Goal: Navigation & Orientation: Go to known website

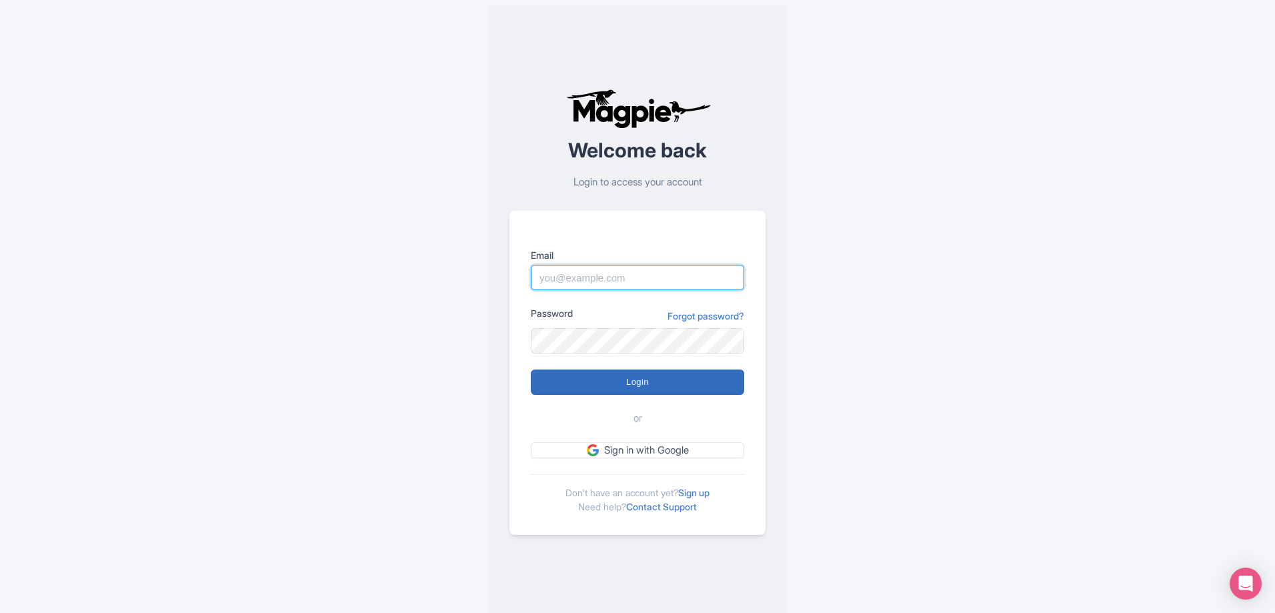
type input "alex.clements@wewheel.com"
click at [641, 371] on input "Login" at bounding box center [637, 381] width 213 height 25
type input "Logging in..."
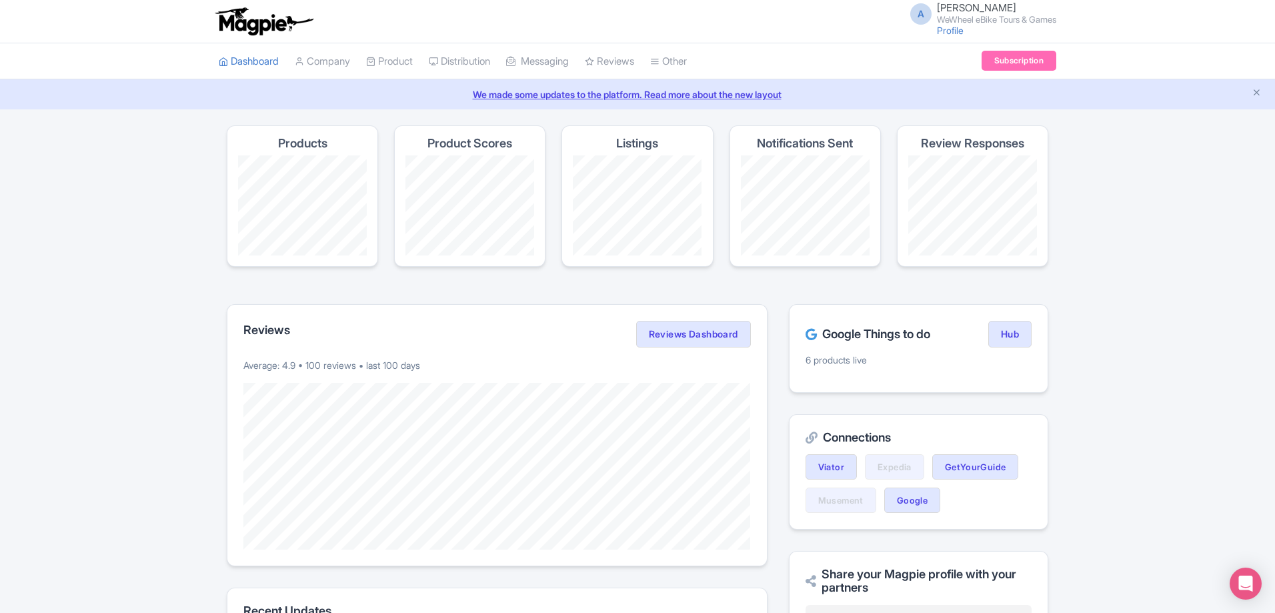
click at [1034, 339] on div "Google Things to do Hub 6 products live" at bounding box center [918, 348] width 259 height 89
click at [1021, 341] on link "Hub" at bounding box center [1009, 334] width 43 height 27
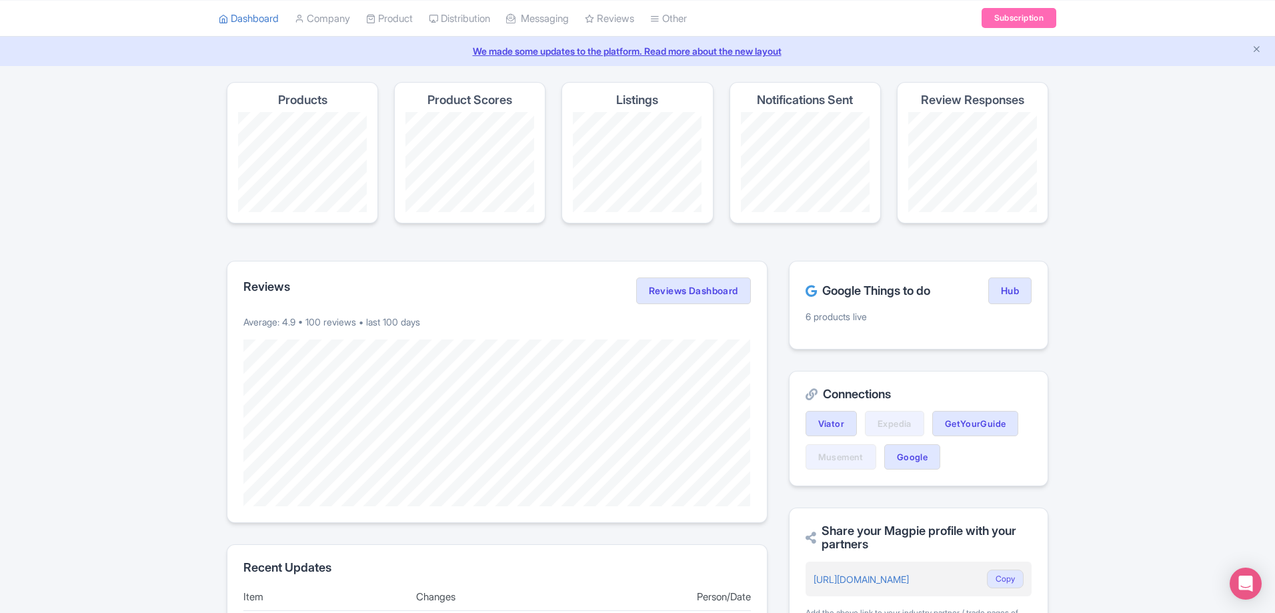
scroll to position [133, 0]
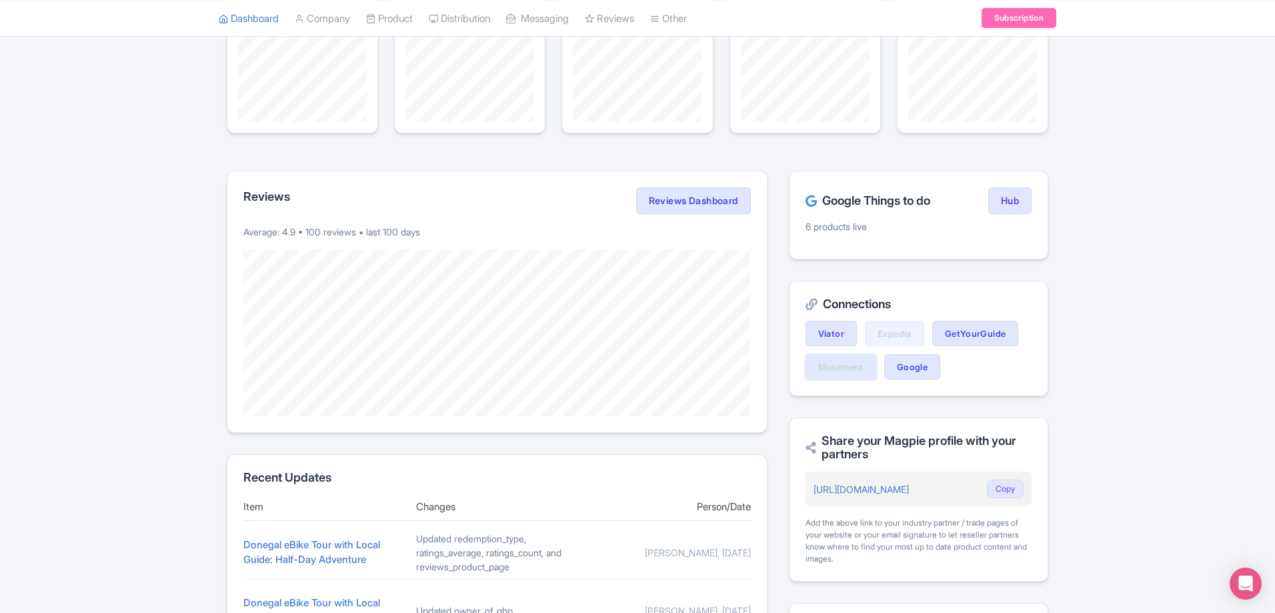
click at [841, 372] on link "Musement" at bounding box center [840, 366] width 71 height 25
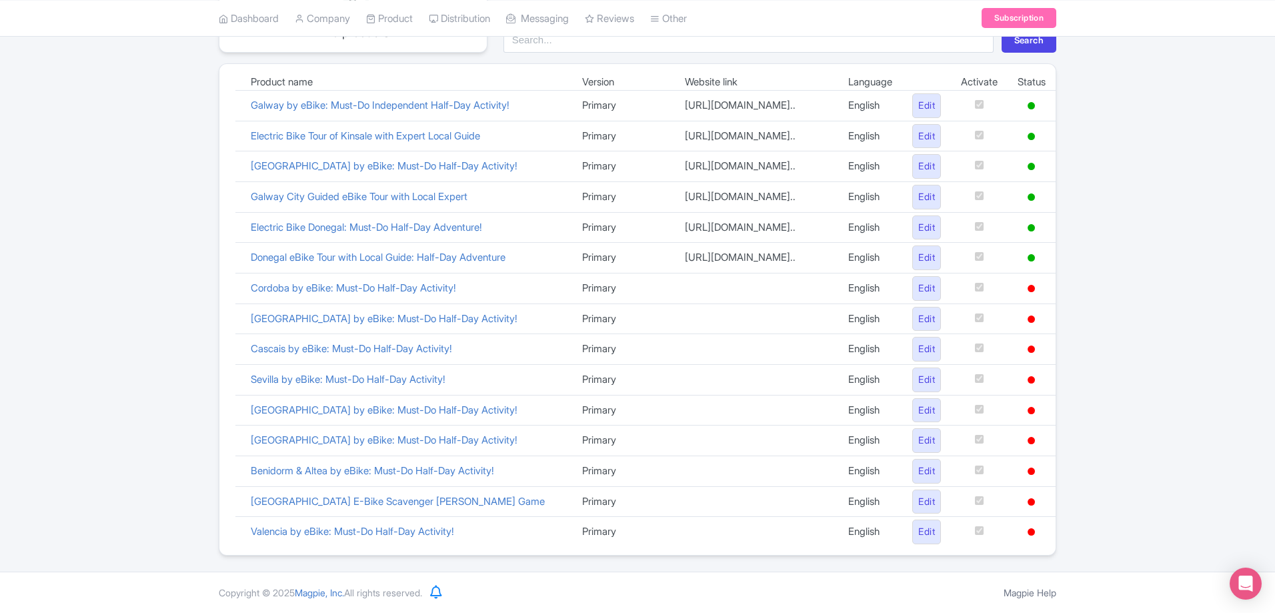
scroll to position [13, 0]
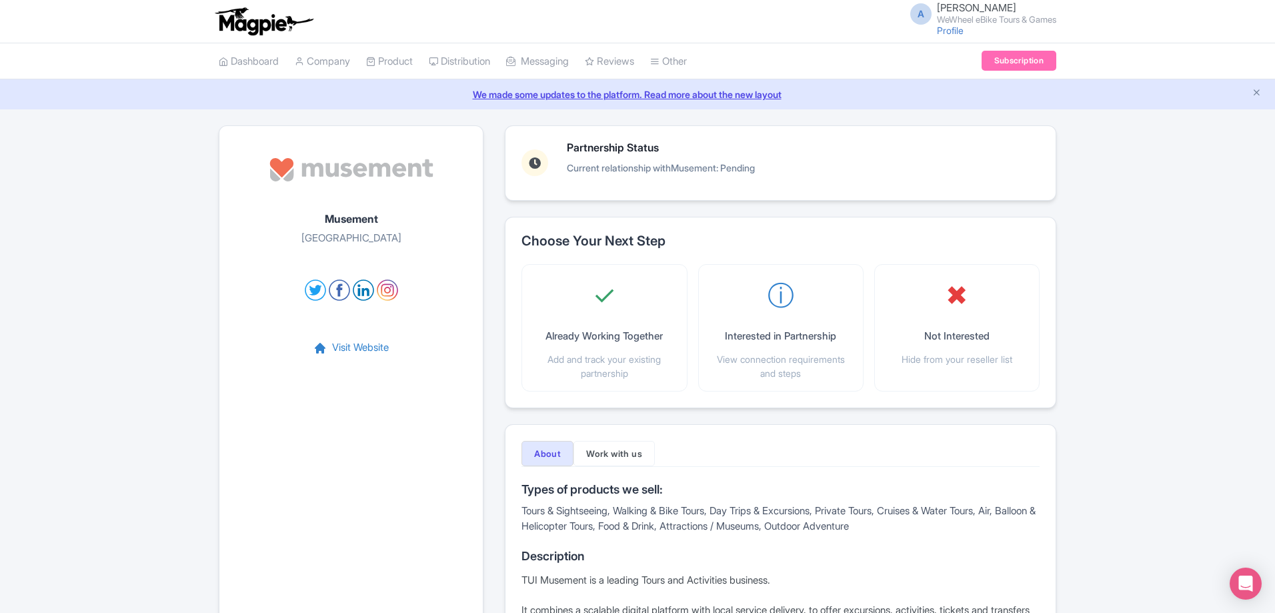
click at [345, 339] on div "Musement Milan Visit Website" at bounding box center [351, 459] width 265 height 669
click at [345, 345] on link "Visit Website" at bounding box center [350, 347] width 75 height 15
